Goal: Check status: Check status

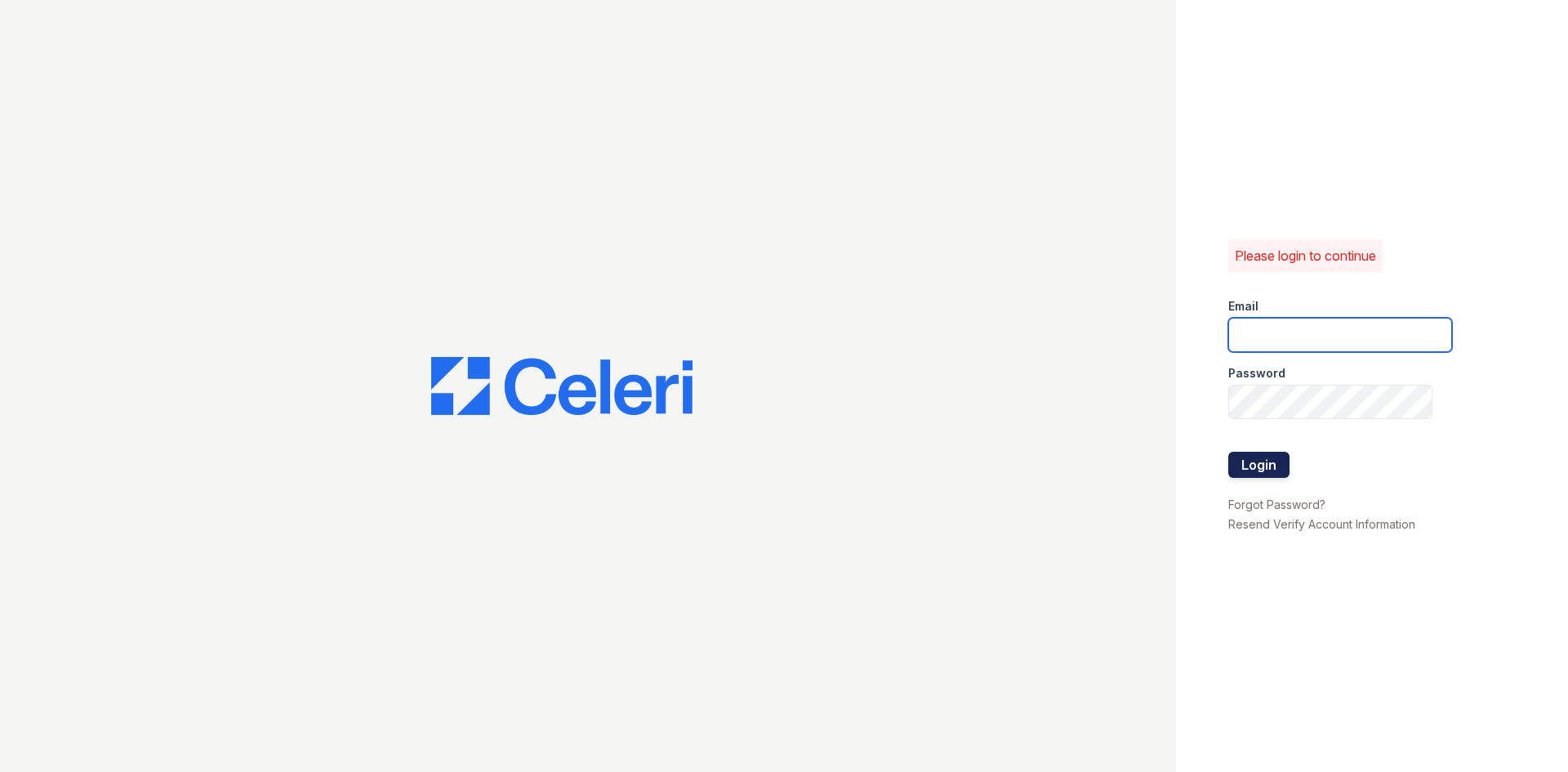
type input "glenrosa.pm@cafmanagement.com"
click at [1234, 469] on button "Login" at bounding box center [1259, 465] width 61 height 26
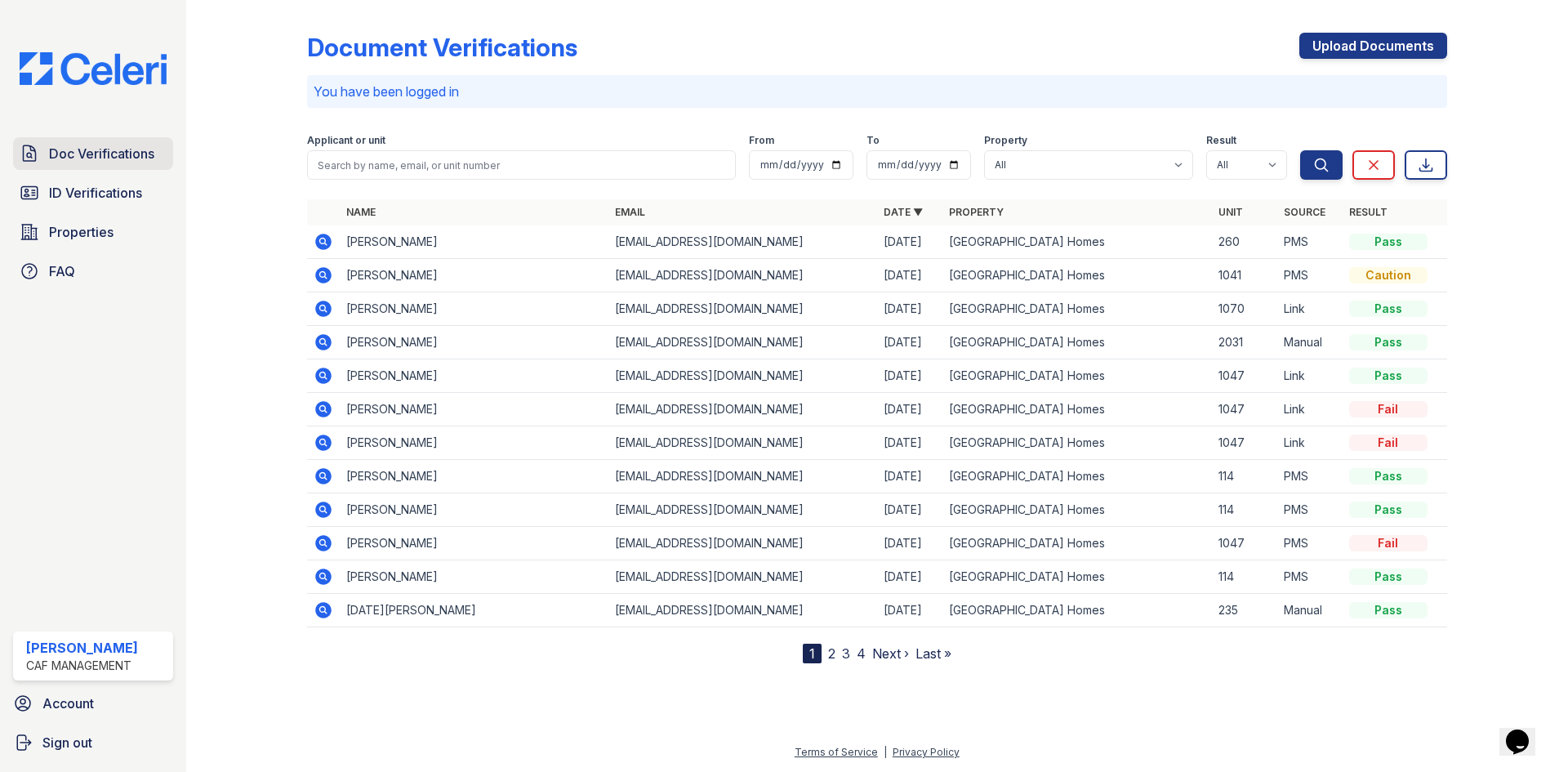
click at [91, 163] on span "Doc Verifications" at bounding box center [102, 153] width 105 height 20
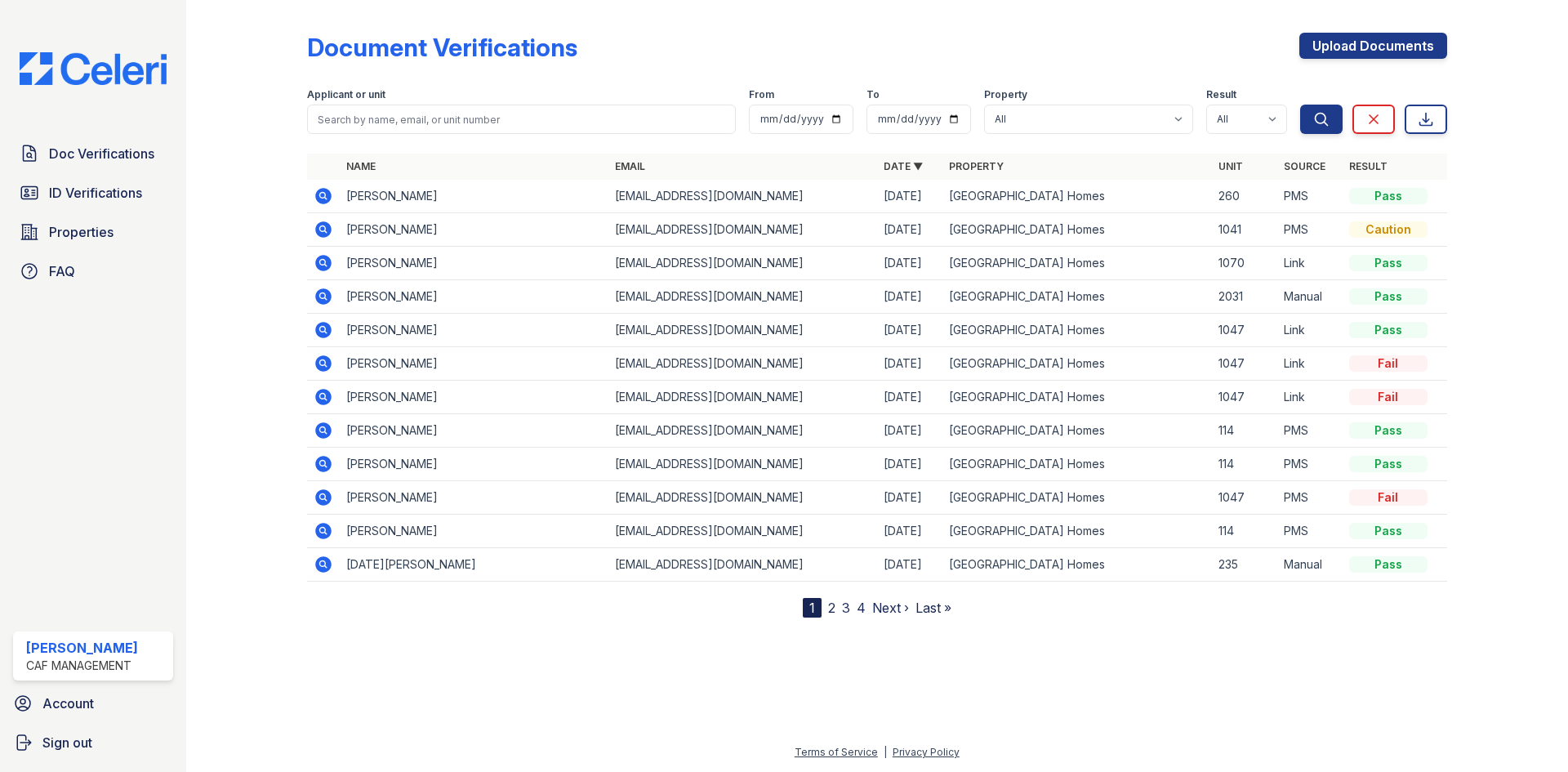
click at [322, 203] on icon at bounding box center [322, 196] width 16 height 16
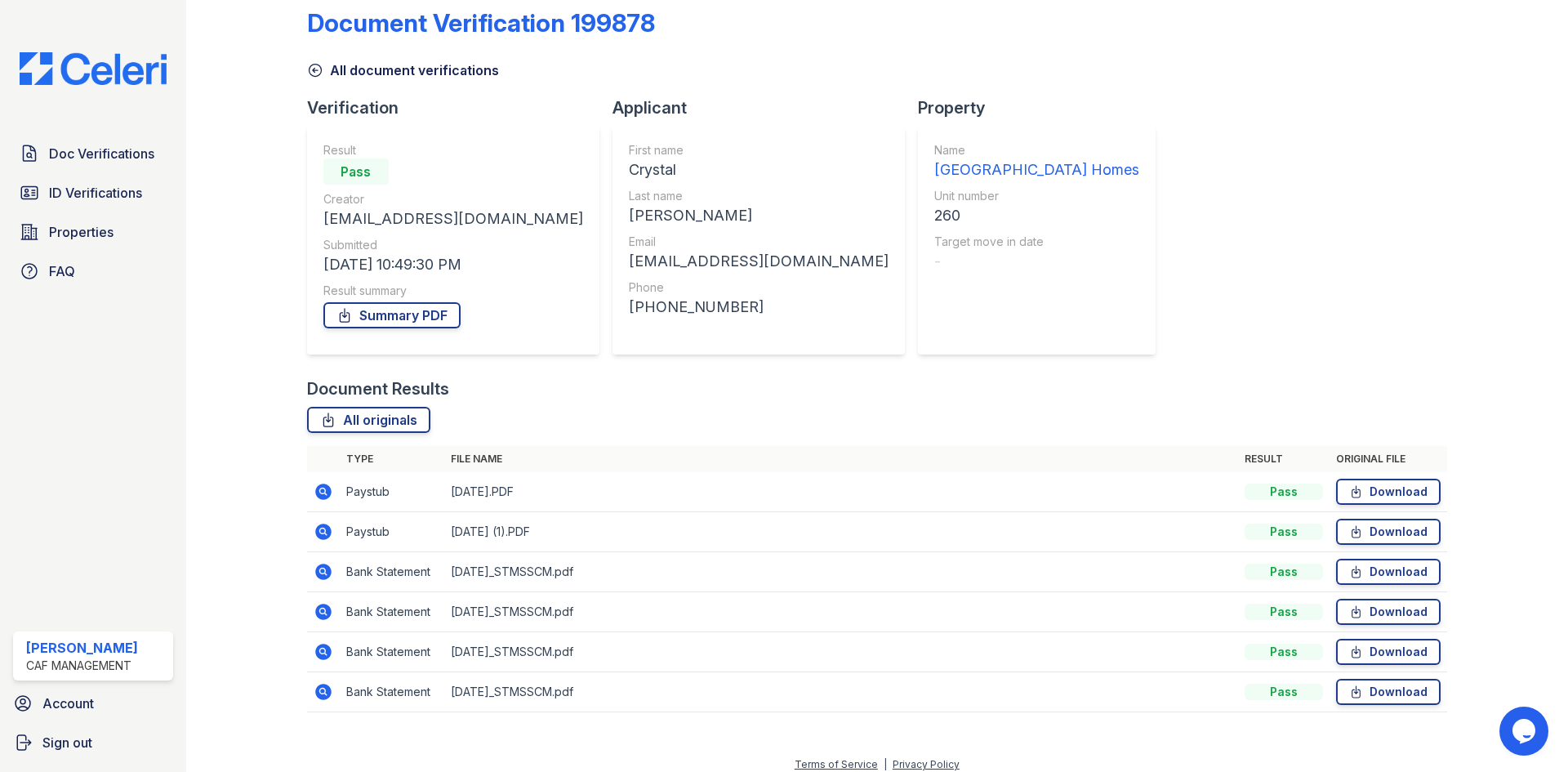
scroll to position [37, 0]
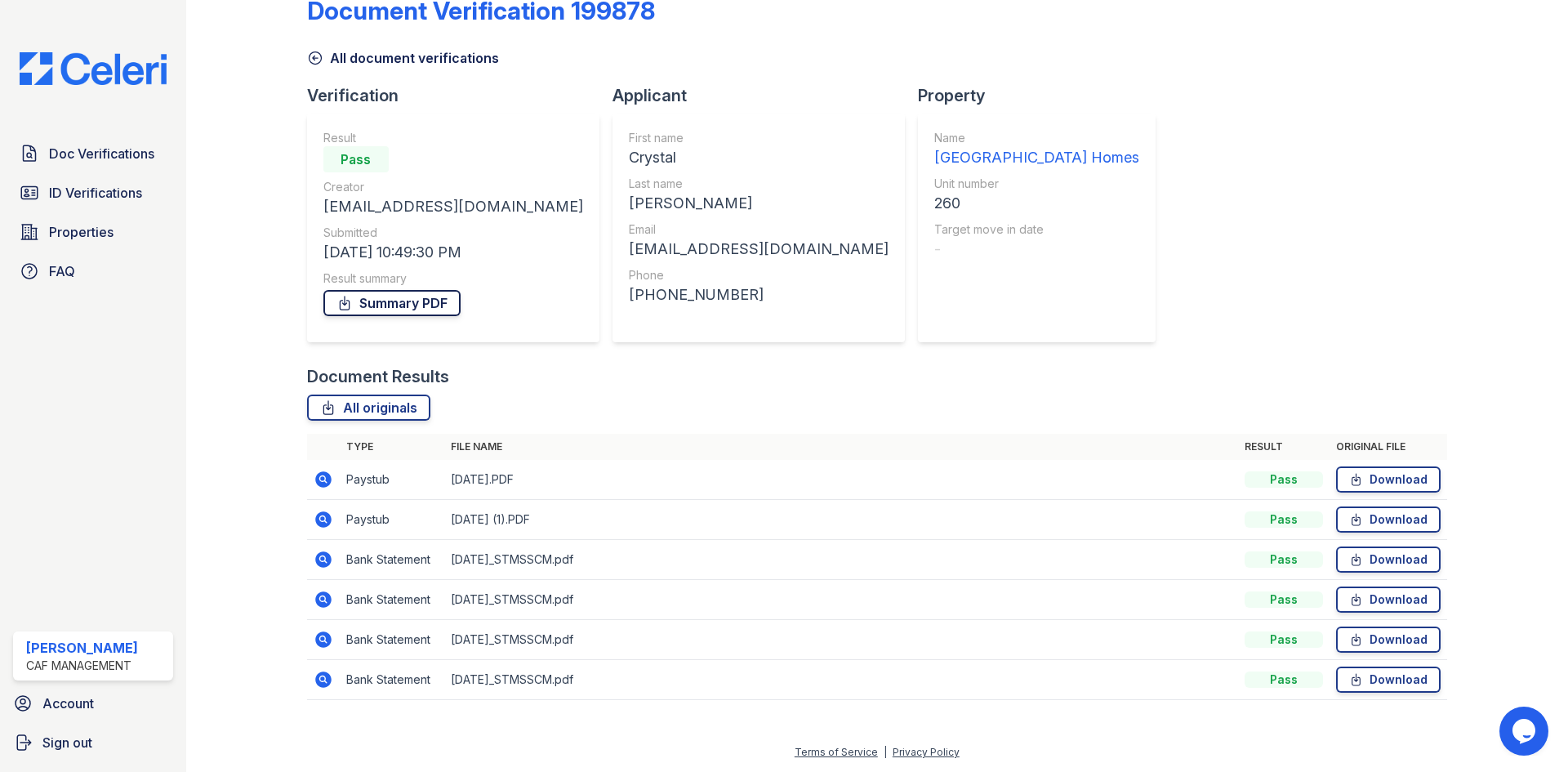
click at [371, 301] on link "Summary PDF" at bounding box center [391, 303] width 137 height 26
click at [92, 189] on span "ID Verifications" at bounding box center [95, 192] width 93 height 20
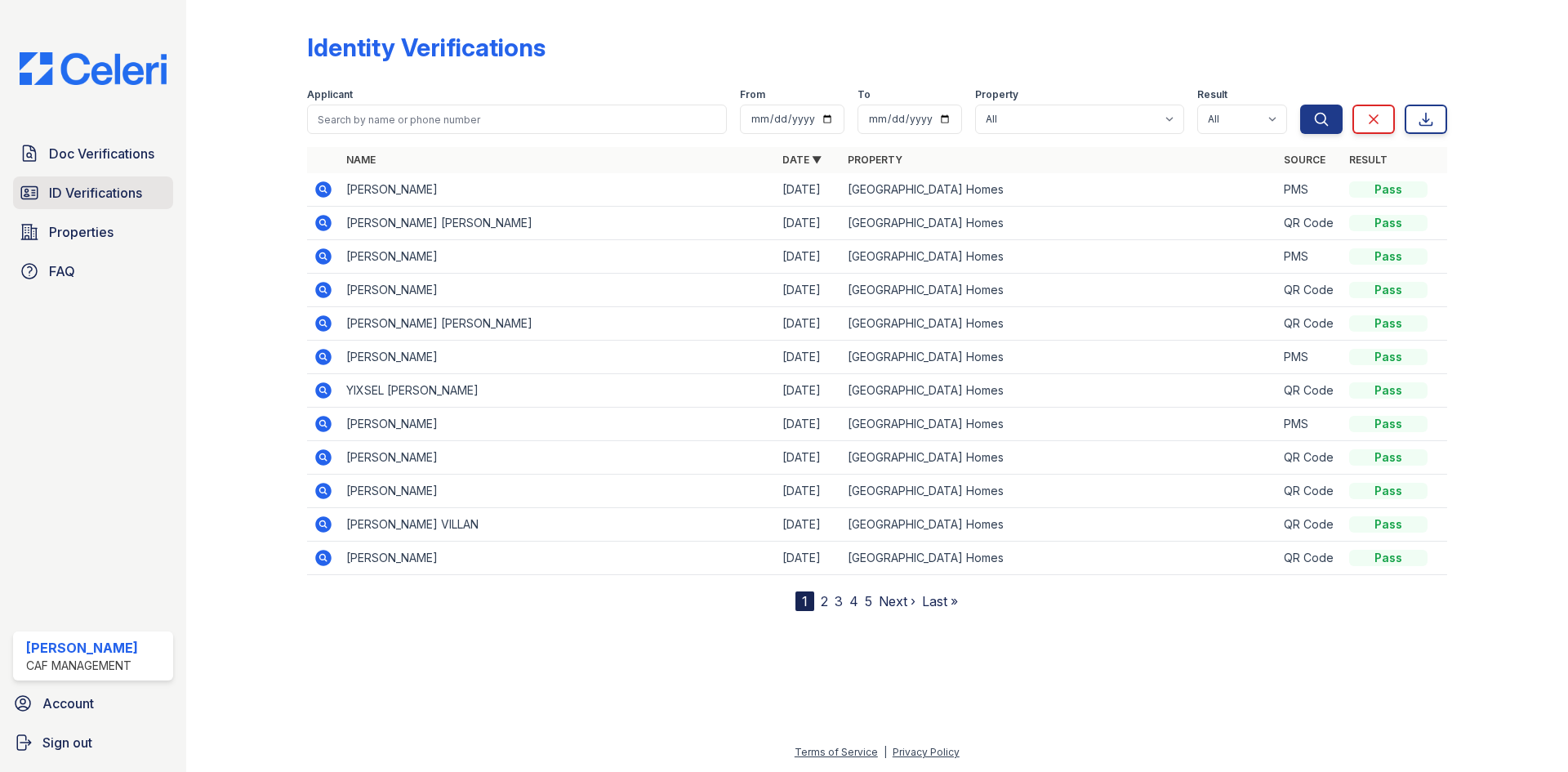
click at [118, 188] on span "ID Verifications" at bounding box center [95, 192] width 93 height 20
click at [56, 197] on span "ID Verifications" at bounding box center [95, 192] width 93 height 20
click at [88, 162] on span "Doc Verifications" at bounding box center [102, 153] width 105 height 20
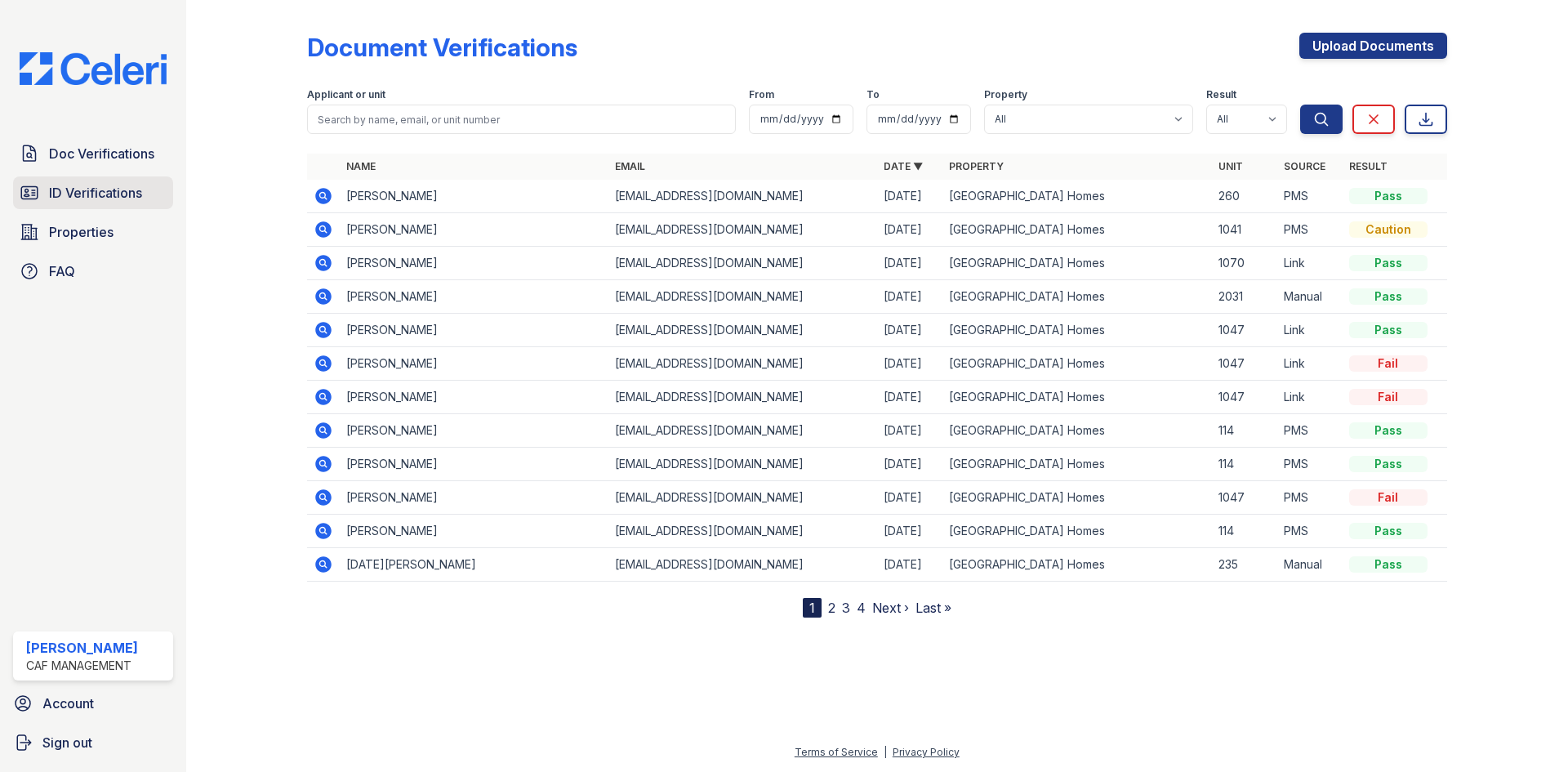
click at [94, 193] on span "ID Verifications" at bounding box center [95, 192] width 93 height 20
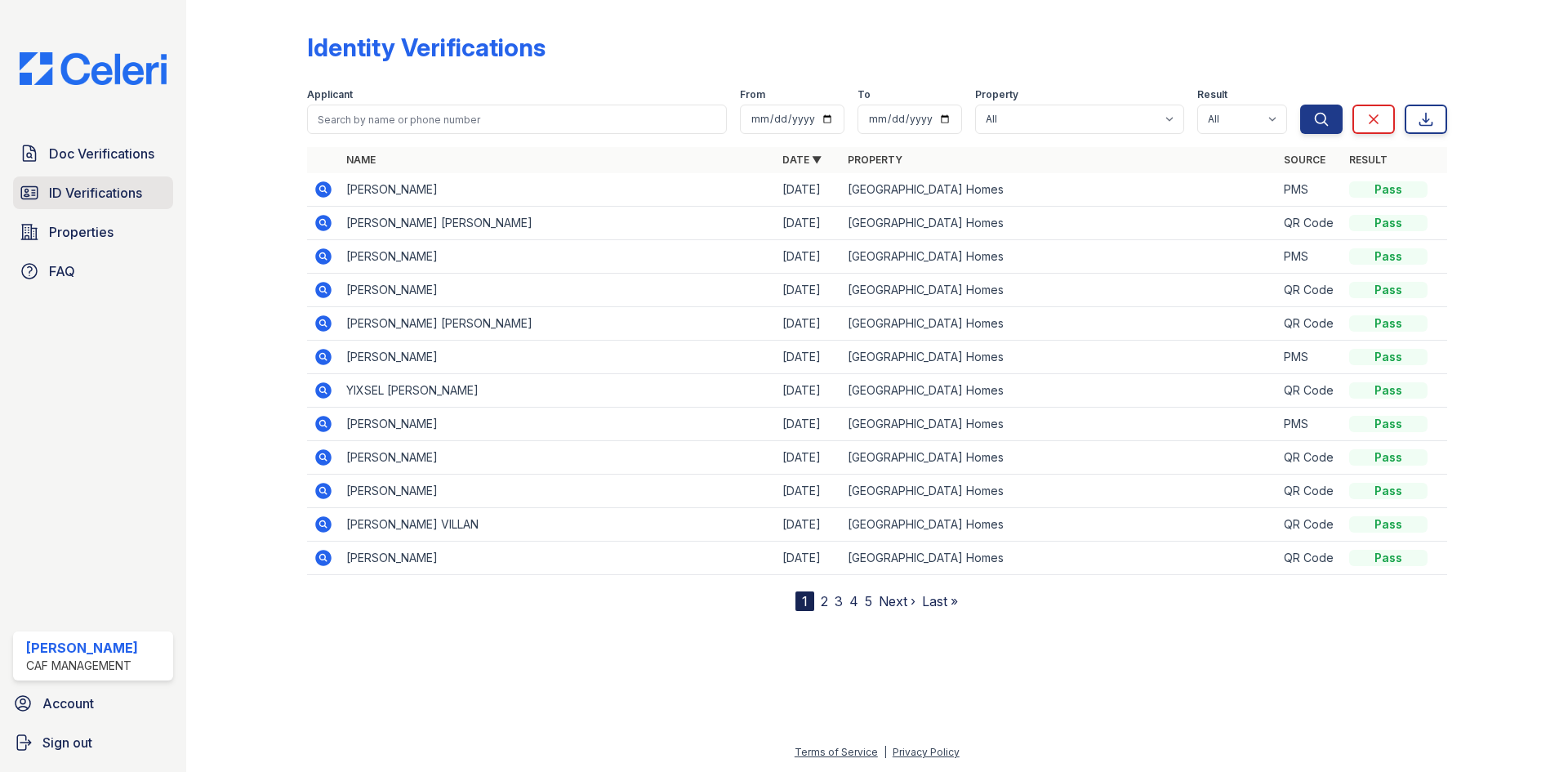
click at [65, 187] on span "ID Verifications" at bounding box center [95, 192] width 93 height 20
click at [326, 220] on icon at bounding box center [322, 222] width 16 height 16
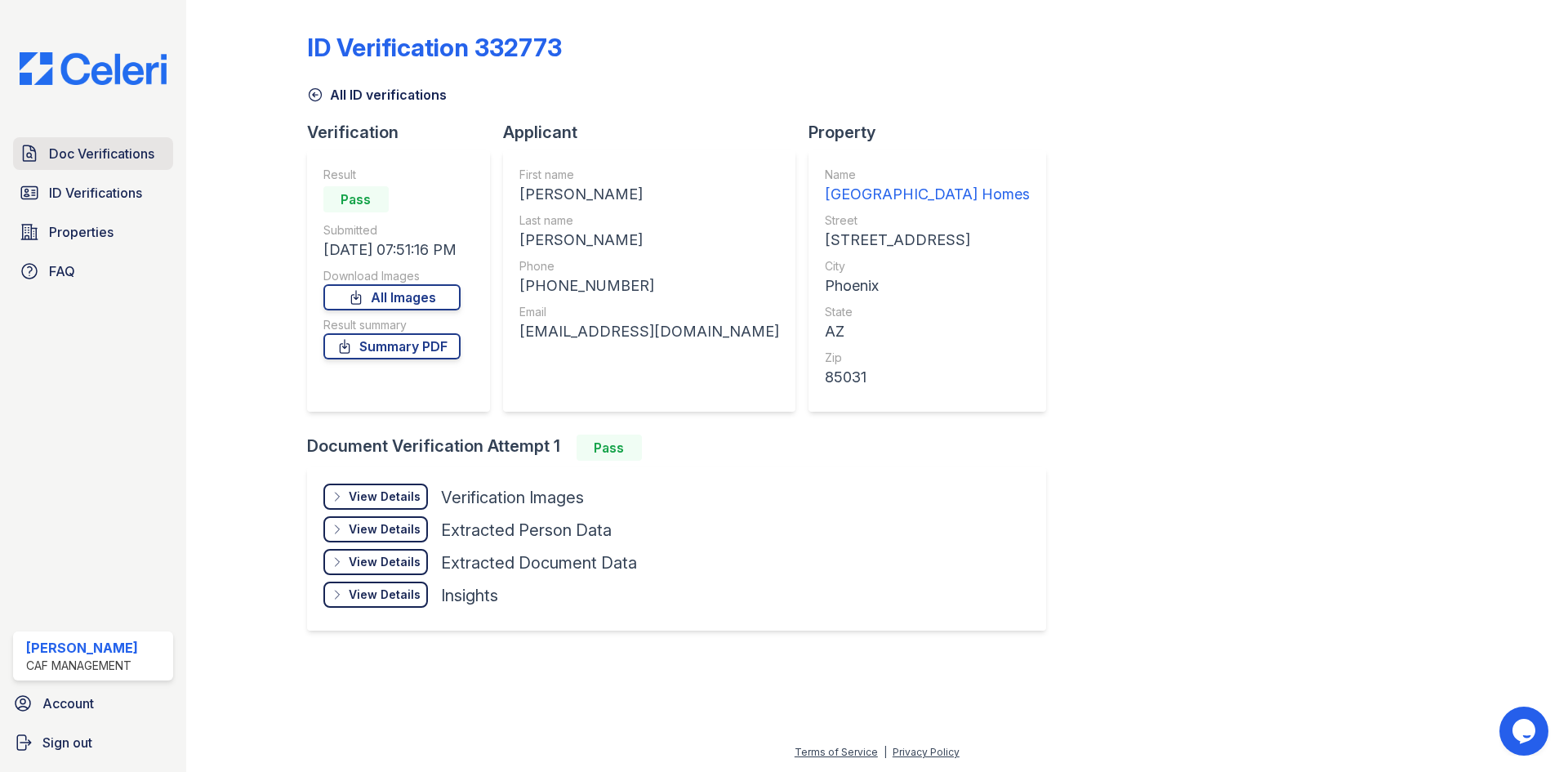
click at [81, 163] on span "Doc Verifications" at bounding box center [102, 153] width 105 height 20
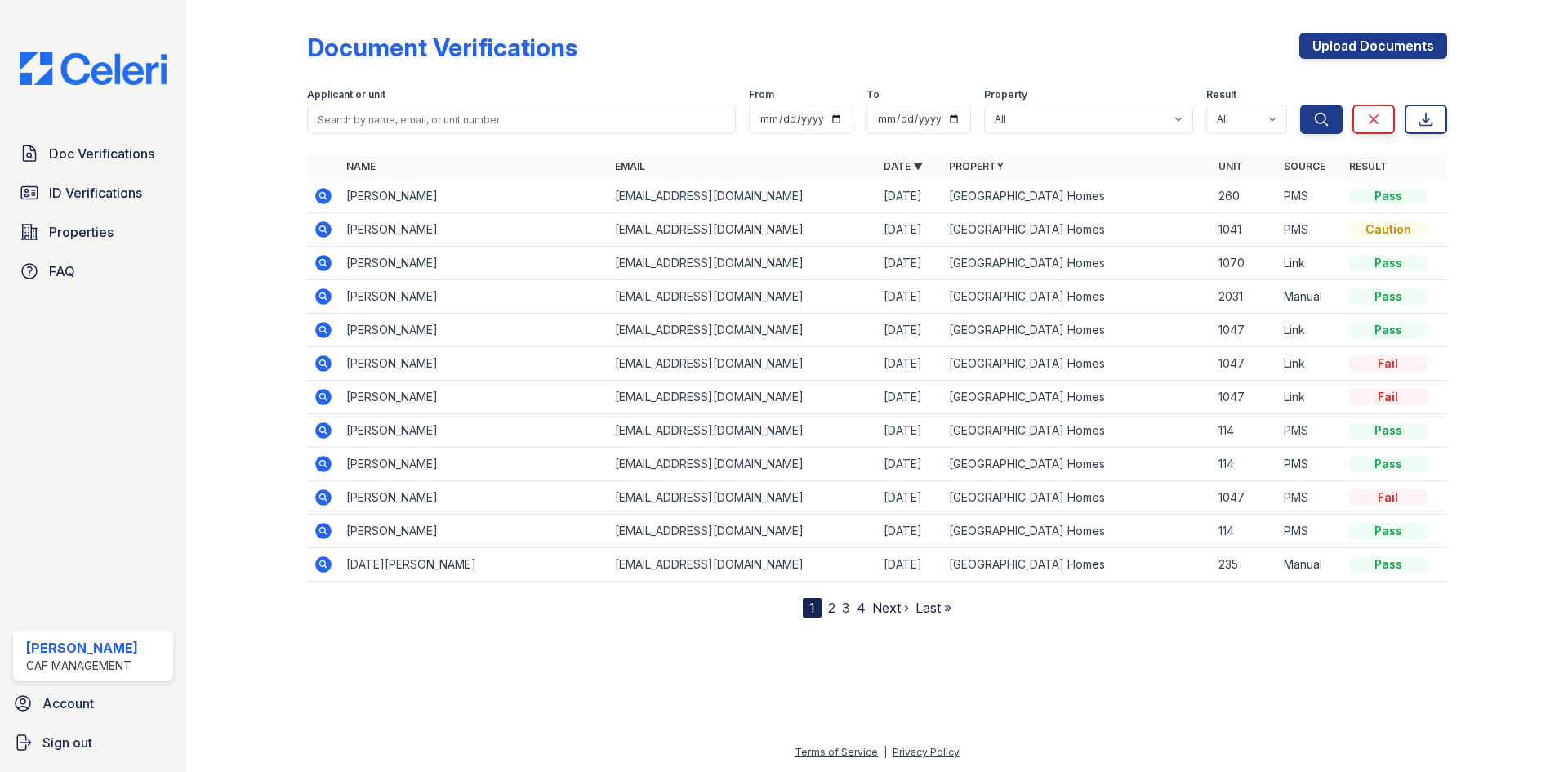
click at [322, 201] on icon at bounding box center [322, 196] width 16 height 16
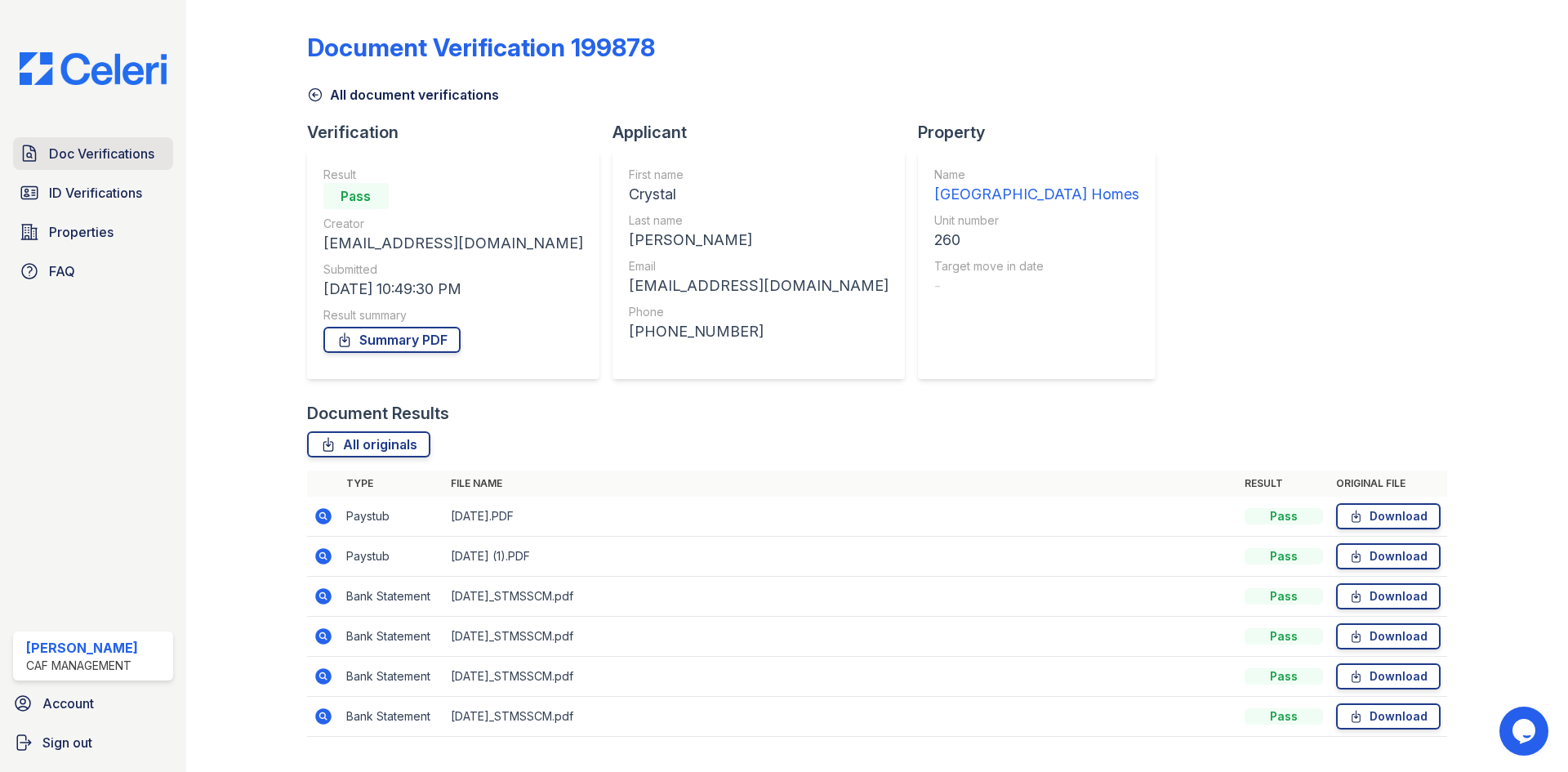
click at [94, 160] on span "Doc Verifications" at bounding box center [102, 153] width 105 height 20
